Goal: Transaction & Acquisition: Purchase product/service

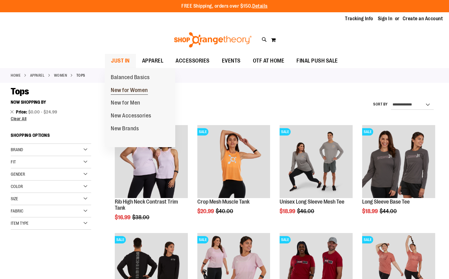
click at [120, 88] on span "New for Women" at bounding box center [129, 91] width 37 height 8
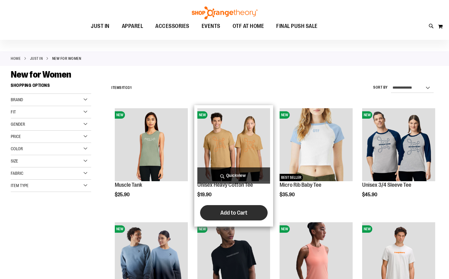
scroll to position [92, 0]
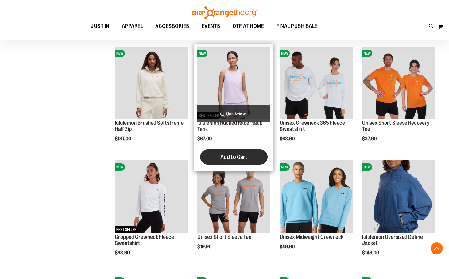
scroll to position [337, 0]
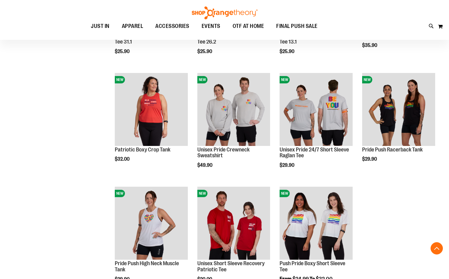
scroll to position [828, 0]
